Goal: Task Accomplishment & Management: Manage account settings

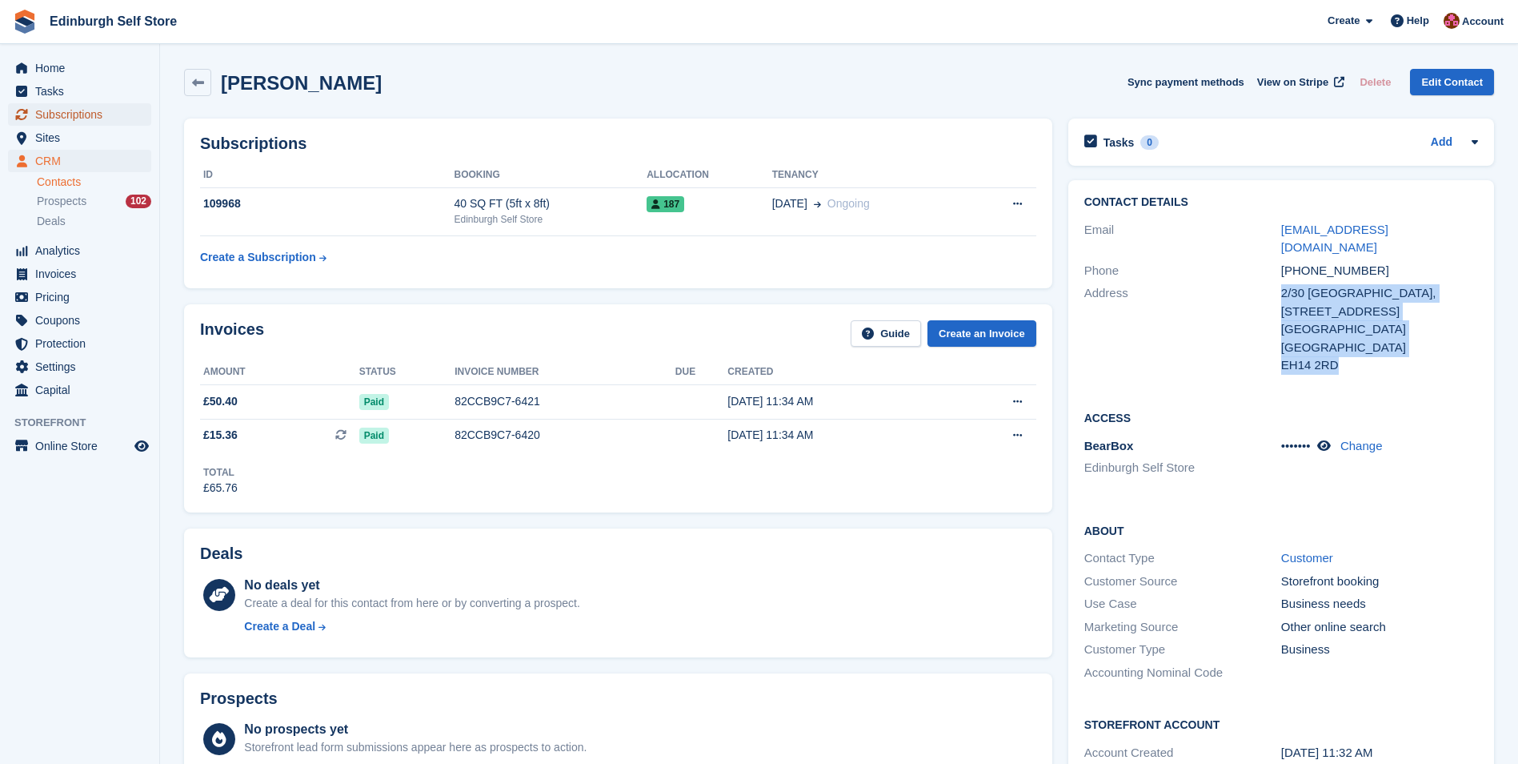
click at [94, 112] on span "Subscriptions" at bounding box center [83, 114] width 96 height 22
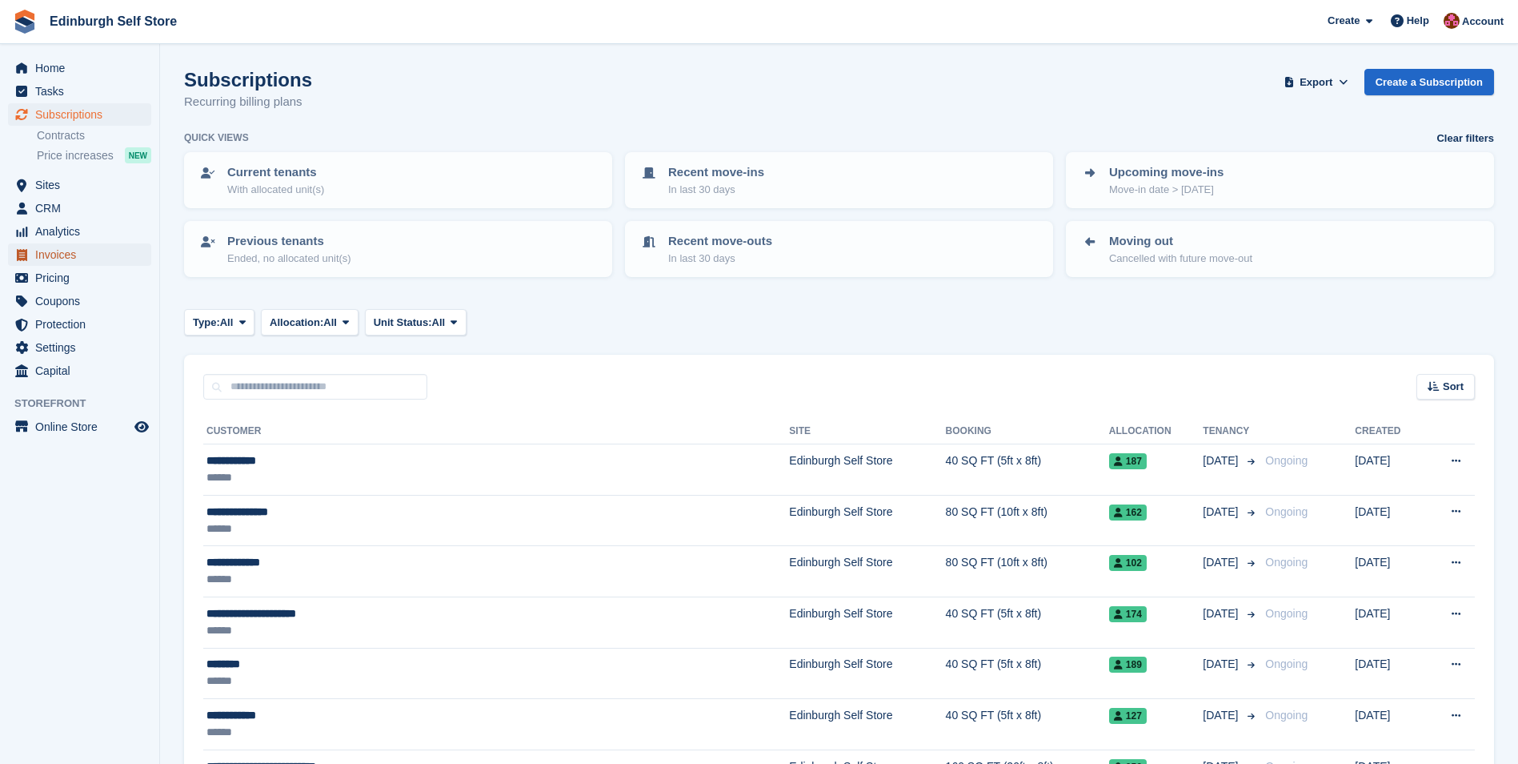
click at [46, 255] on span "Invoices" at bounding box center [83, 254] width 96 height 22
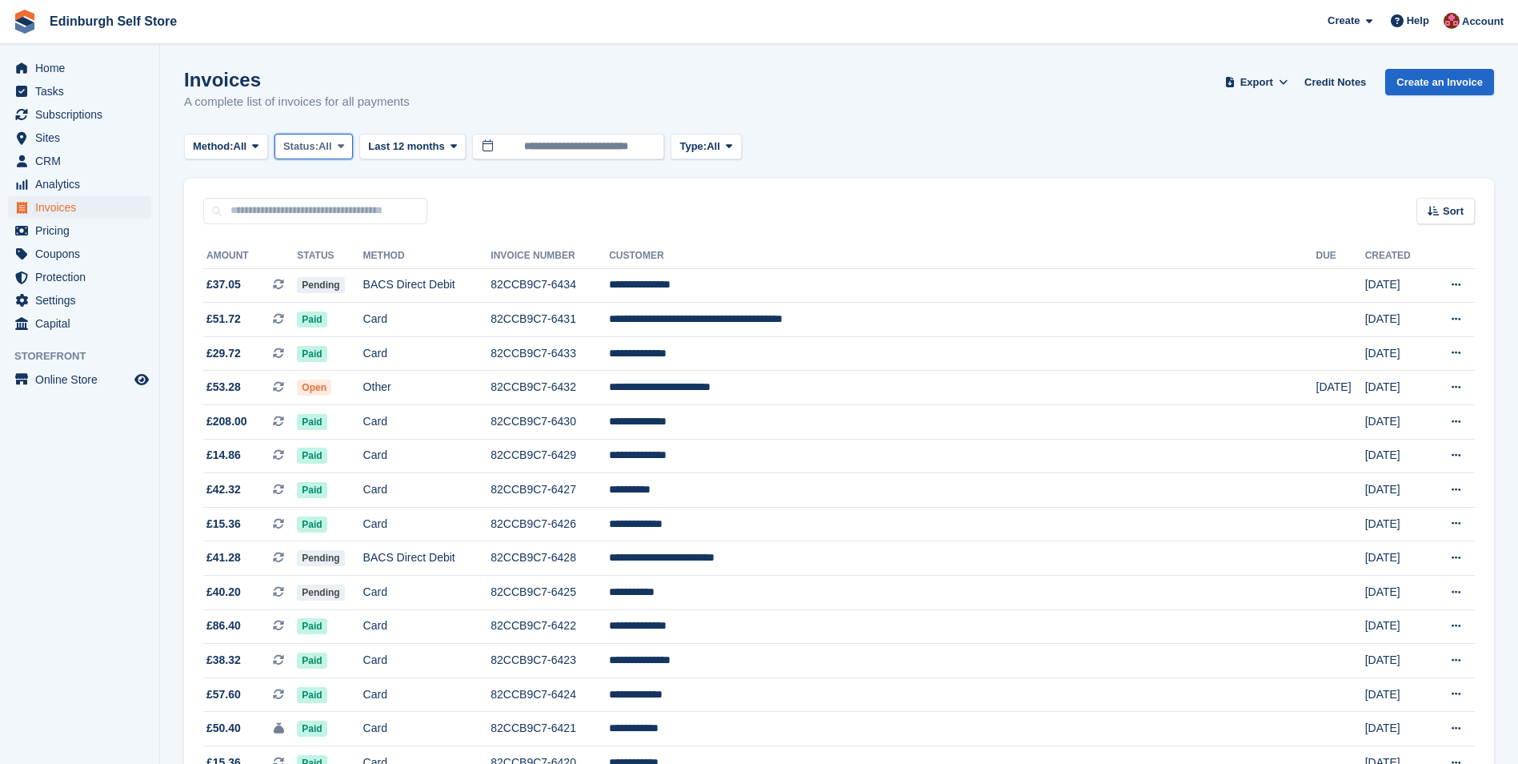
click at [347, 146] on span at bounding box center [341, 146] width 13 height 13
click at [334, 270] on link "Open" at bounding box center [351, 270] width 139 height 29
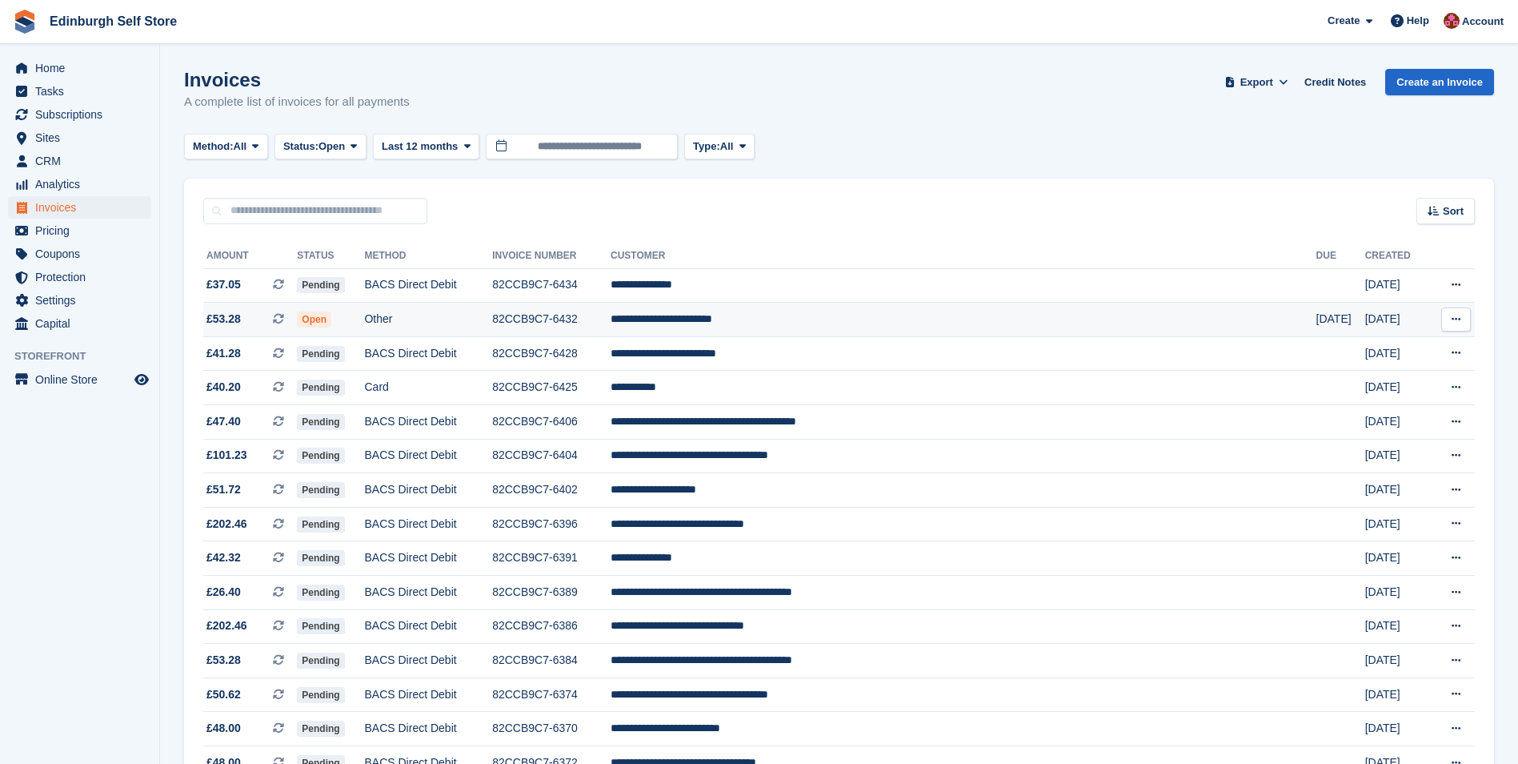
click at [838, 323] on td "**********" at bounding box center [964, 320] width 706 height 34
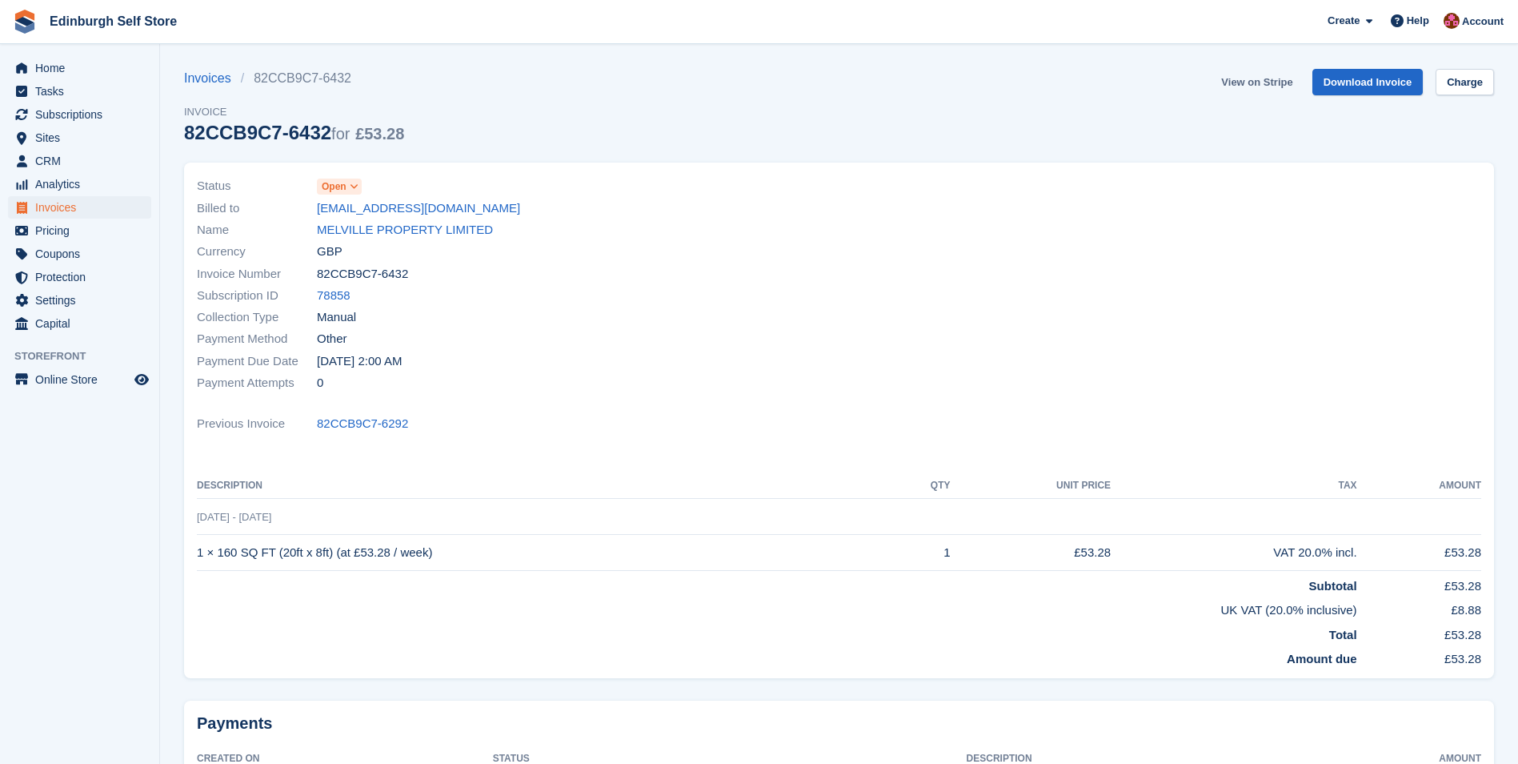
click at [1261, 84] on link "View on Stripe" at bounding box center [1257, 82] width 84 height 26
click at [95, 207] on span "Invoices" at bounding box center [83, 207] width 96 height 22
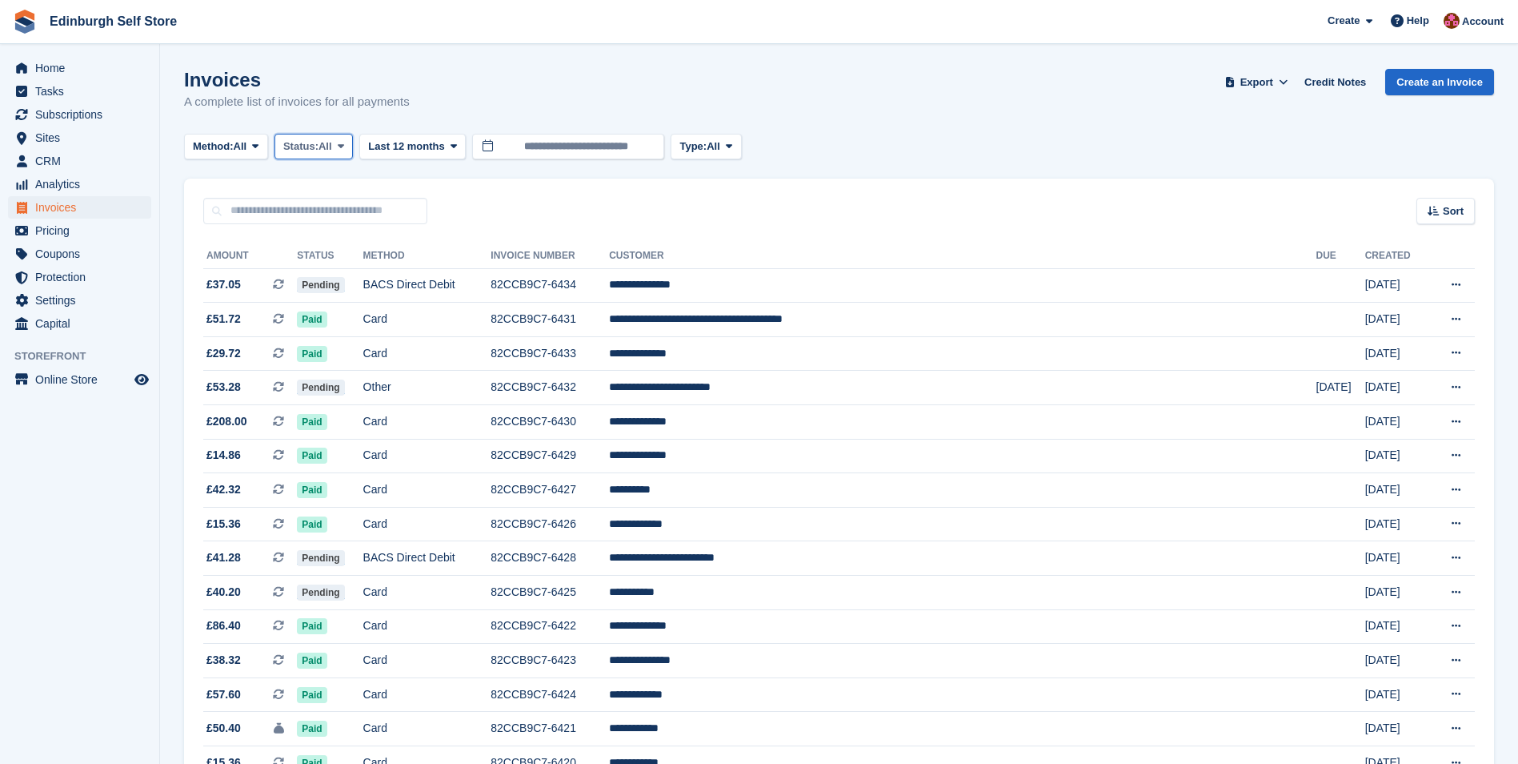
click at [347, 143] on span at bounding box center [341, 146] width 13 height 13
click at [333, 267] on link "Open" at bounding box center [351, 270] width 139 height 29
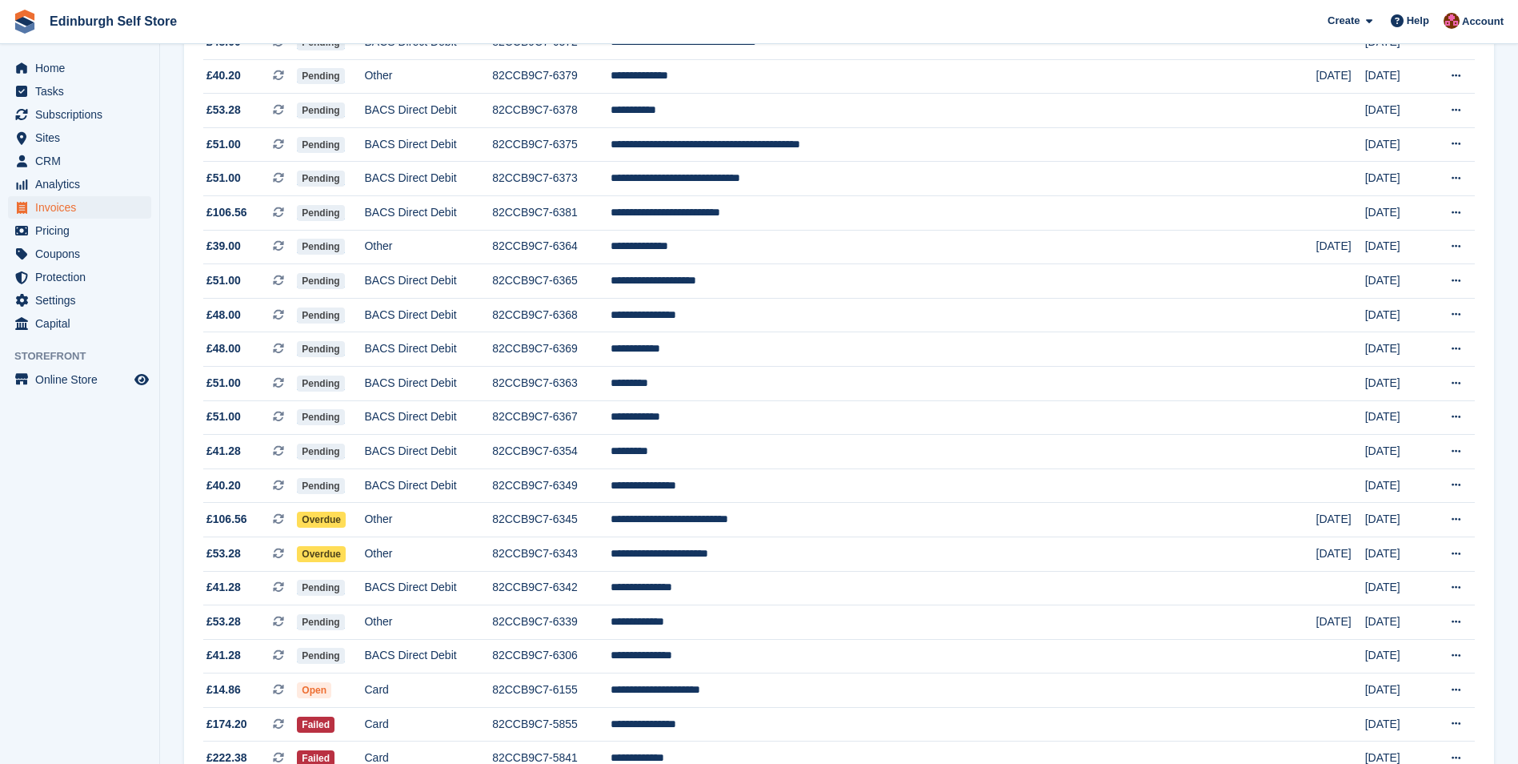
scroll to position [812, 0]
